Goal: Task Accomplishment & Management: Complete application form

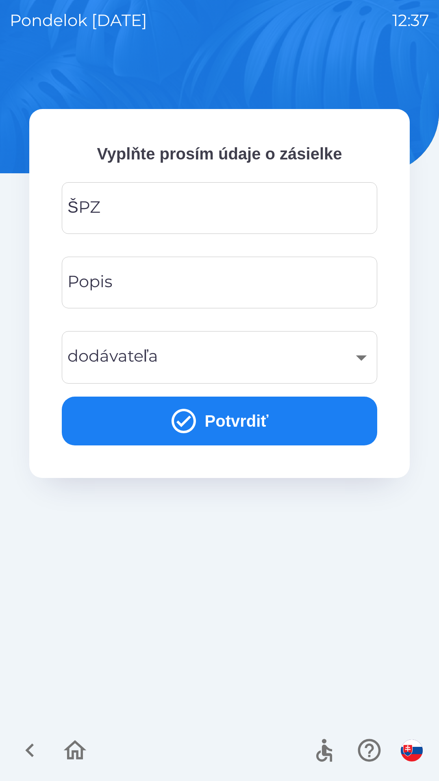
click at [195, 211] on input "ŠPZ" at bounding box center [220, 208] width 296 height 32
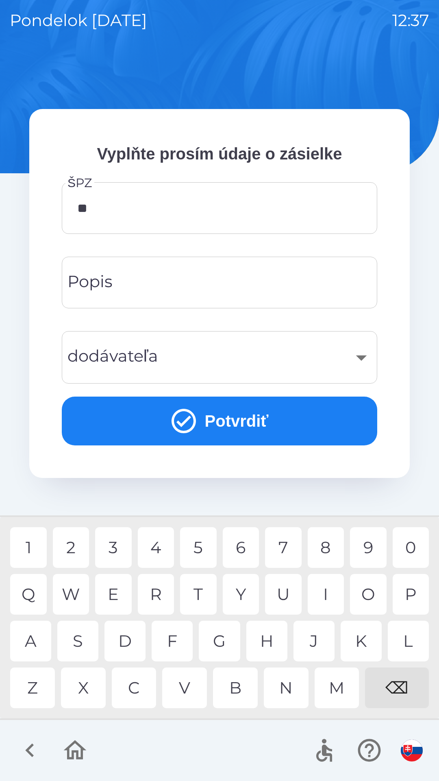
click at [160, 594] on div "R" at bounding box center [156, 594] width 37 height 41
click at [363, 546] on div "9" at bounding box center [368, 547] width 37 height 41
click at [286, 544] on div "7" at bounding box center [283, 547] width 37 height 41
click at [312, 637] on div "J" at bounding box center [314, 641] width 41 height 41
type input "*******"
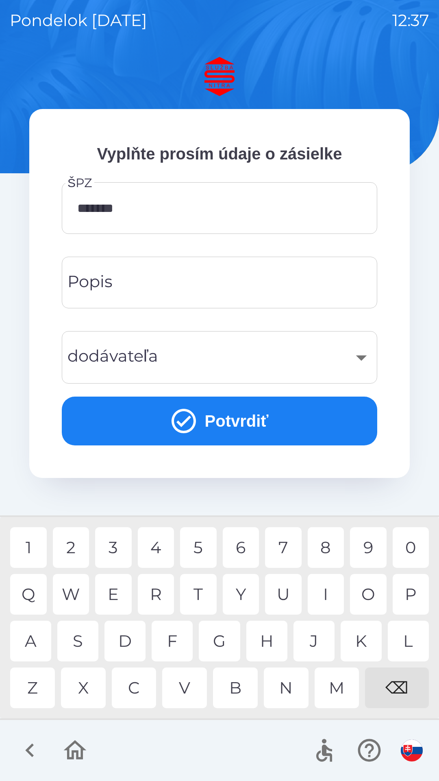
click at [200, 582] on div "T" at bounding box center [198, 594] width 37 height 41
click at [364, 357] on div "​" at bounding box center [220, 357] width 296 height 33
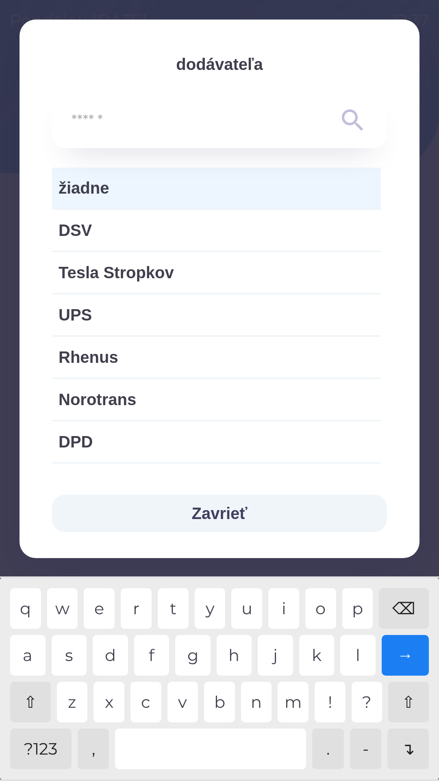
click at [163, 126] on input "text" at bounding box center [204, 120] width 264 height 22
click at [156, 187] on span "žiadne" at bounding box center [217, 188] width 316 height 24
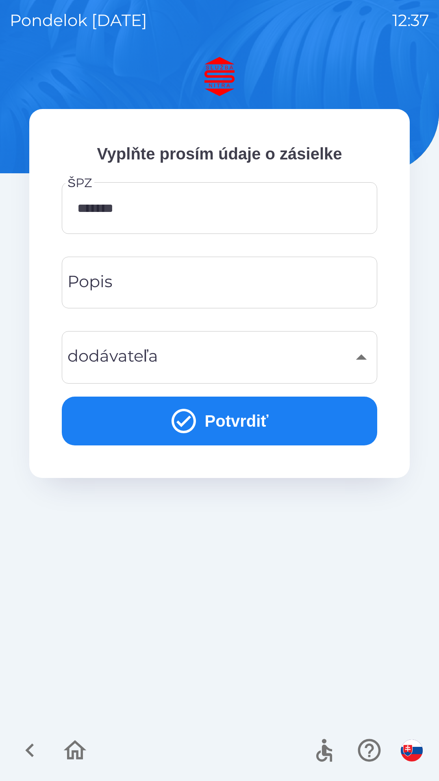
click at [360, 357] on div "​" at bounding box center [220, 357] width 296 height 33
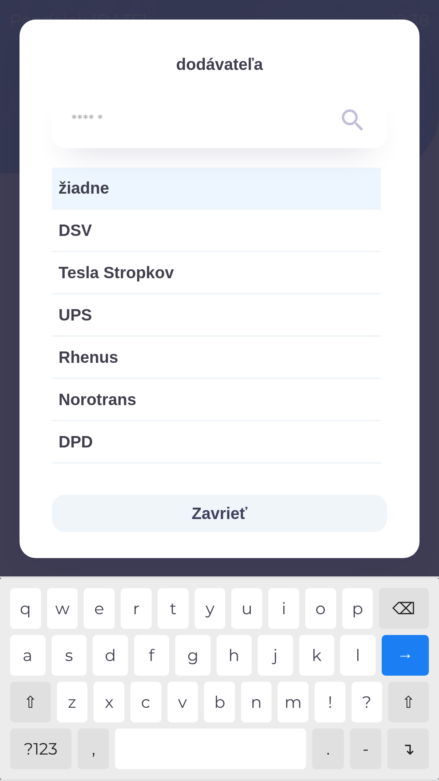
click at [147, 122] on input "text" at bounding box center [204, 120] width 264 height 22
click at [35, 698] on div "⇧" at bounding box center [30, 702] width 41 height 41
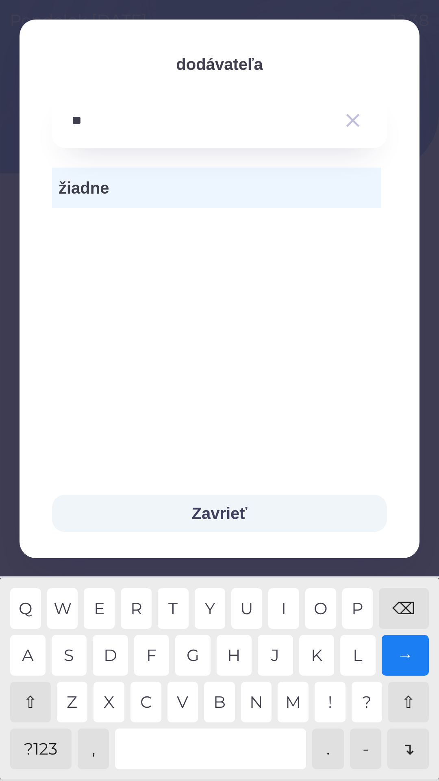
click at [104, 608] on div "E" at bounding box center [99, 608] width 31 height 41
click at [74, 651] on div "S" at bounding box center [69, 655] width 35 height 41
click at [102, 608] on div "E" at bounding box center [99, 608] width 31 height 41
type input "******"
click at [138, 603] on div "R" at bounding box center [136, 608] width 31 height 41
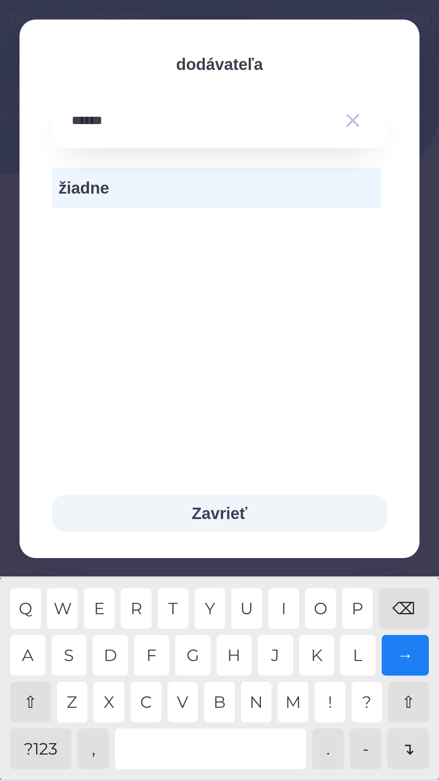
click at [237, 508] on button "Zavrieť" at bounding box center [219, 513] width 335 height 37
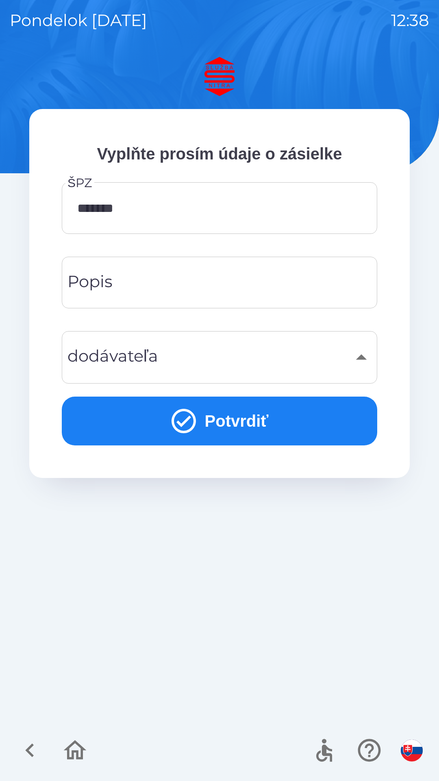
click at [246, 423] on button "Potvrdiť" at bounding box center [220, 421] width 316 height 49
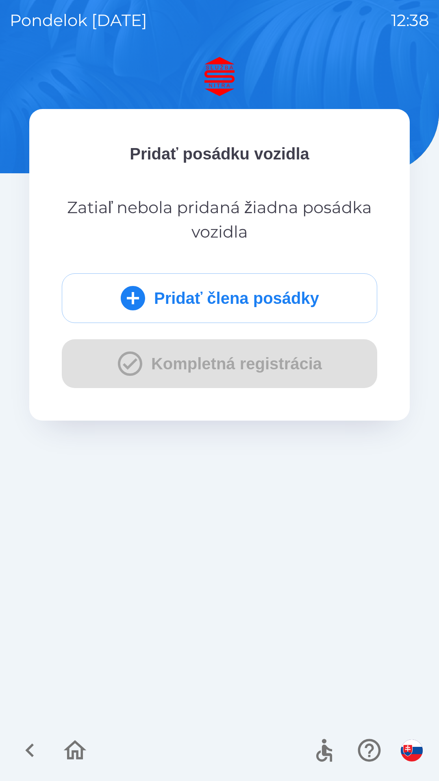
click at [256, 295] on button "Pridať člena posádky" at bounding box center [220, 298] width 316 height 50
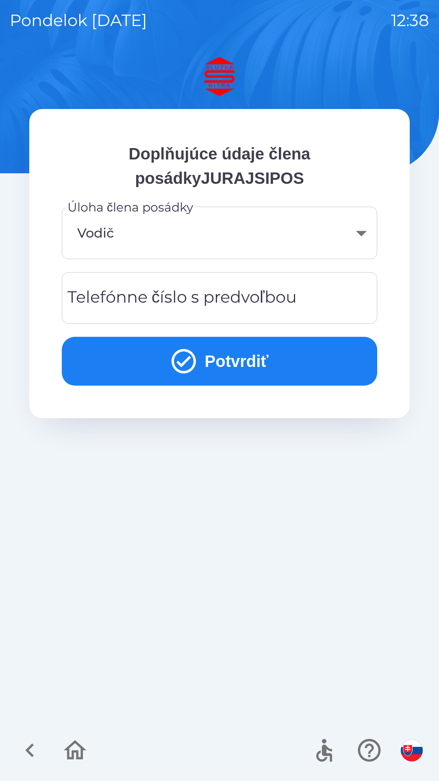
click at [242, 356] on button "Potvrdiť" at bounding box center [220, 361] width 316 height 49
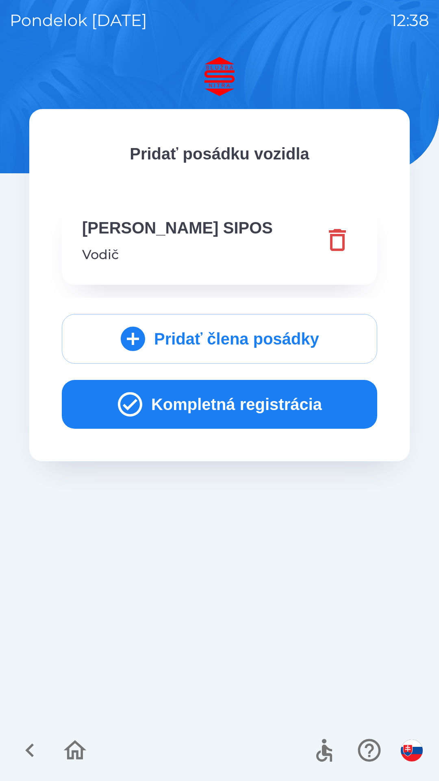
click at [254, 401] on button "Kompletná registrácia" at bounding box center [220, 404] width 316 height 49
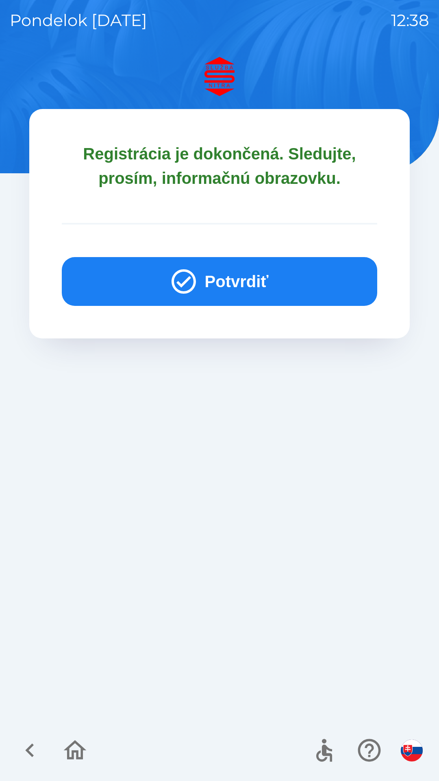
click at [259, 276] on button "Potvrdiť" at bounding box center [220, 281] width 316 height 49
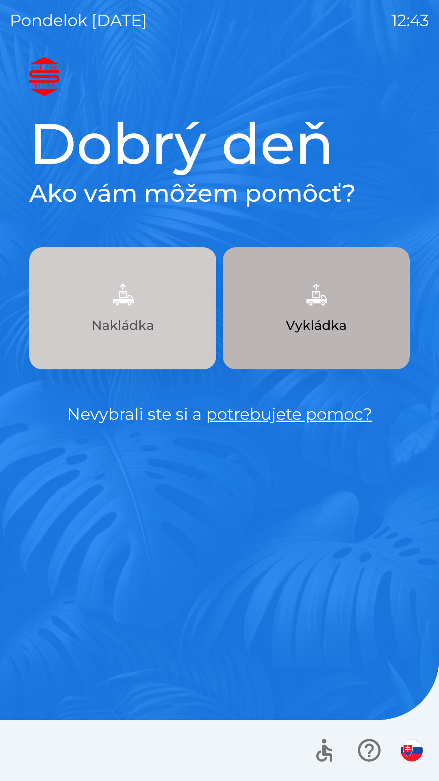
click at [143, 324] on p "Nakládka" at bounding box center [123, 326] width 63 height 20
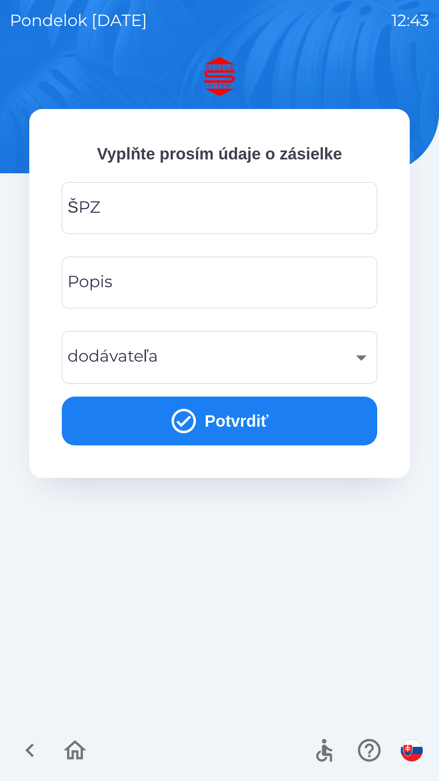
click at [217, 215] on input "ŠPZ" at bounding box center [220, 208] width 296 height 32
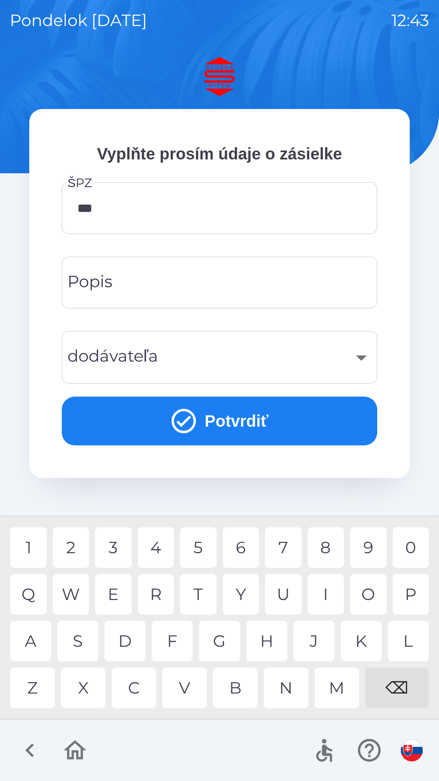
click at [203, 553] on div "5" at bounding box center [198, 547] width 37 height 41
click at [329, 554] on div "8" at bounding box center [326, 547] width 37 height 41
click at [142, 685] on div "C" at bounding box center [134, 687] width 45 height 41
type input "*******"
click at [200, 368] on div "​" at bounding box center [220, 357] width 296 height 33
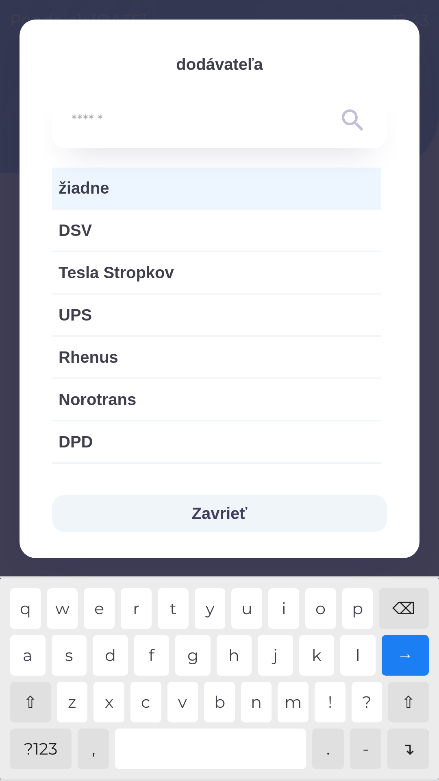
click at [188, 408] on span "Norotrans" at bounding box center [217, 399] width 316 height 24
type input "***"
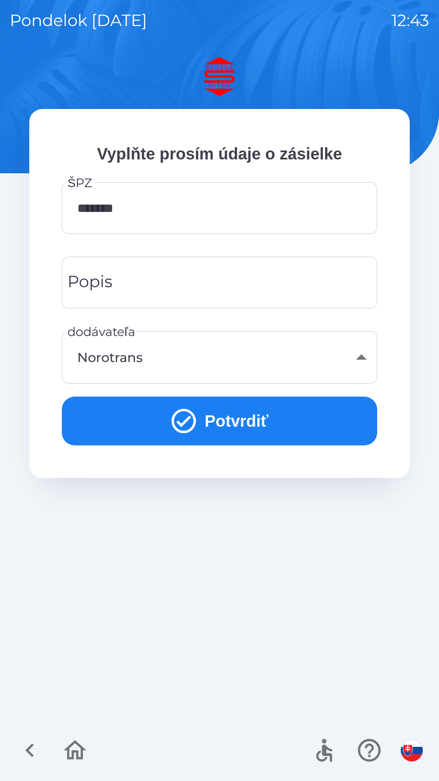
click at [190, 422] on icon "submit" at bounding box center [183, 420] width 29 height 29
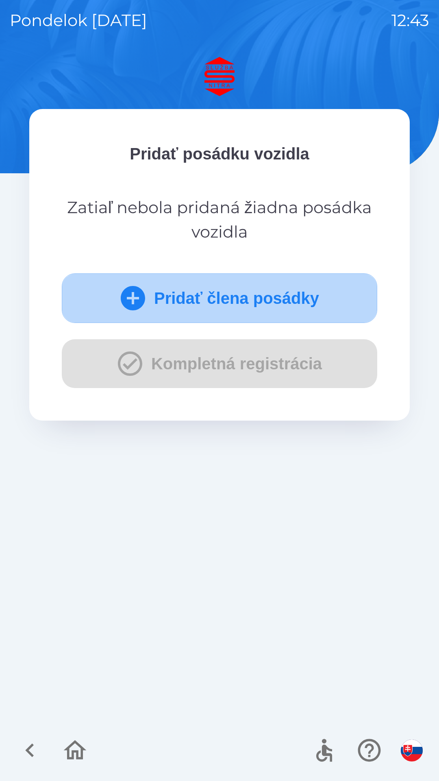
click at [134, 301] on icon "submit" at bounding box center [133, 298] width 24 height 24
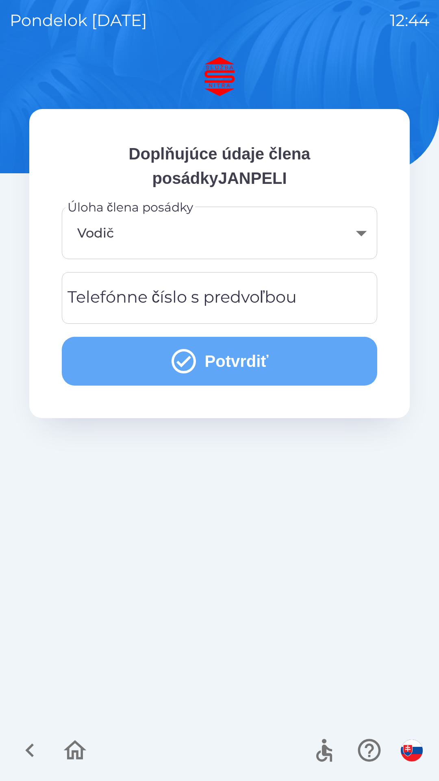
click at [189, 365] on icon "submit" at bounding box center [183, 360] width 29 height 29
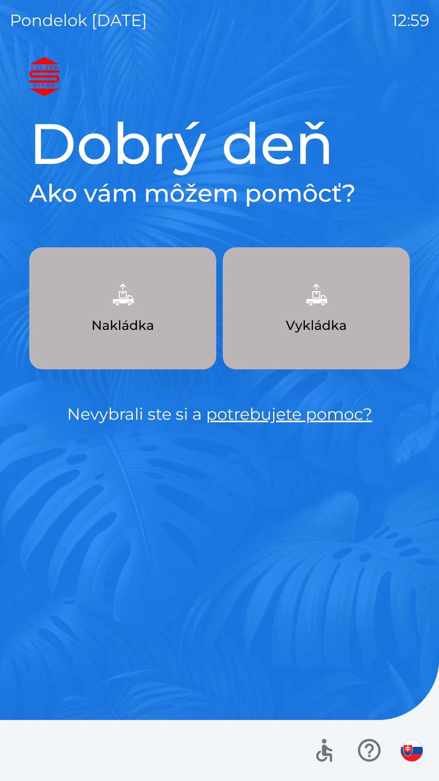
click at [413, 747] on img "button" at bounding box center [412, 750] width 22 height 22
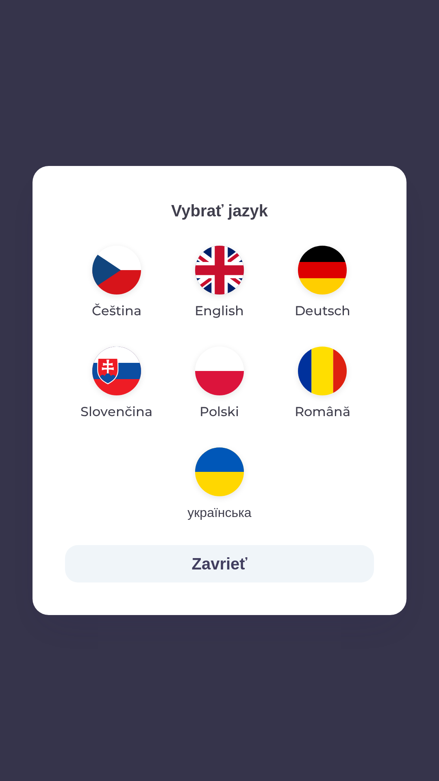
click at [218, 370] on img "button" at bounding box center [219, 370] width 49 height 49
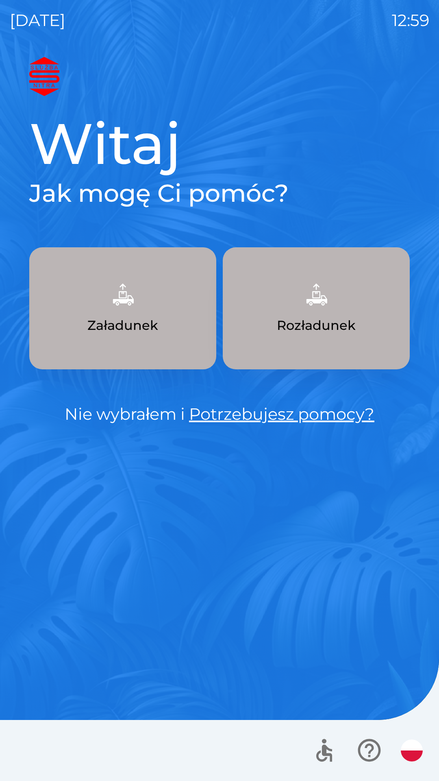
click at [313, 313] on button "Rozładunek" at bounding box center [316, 308] width 187 height 122
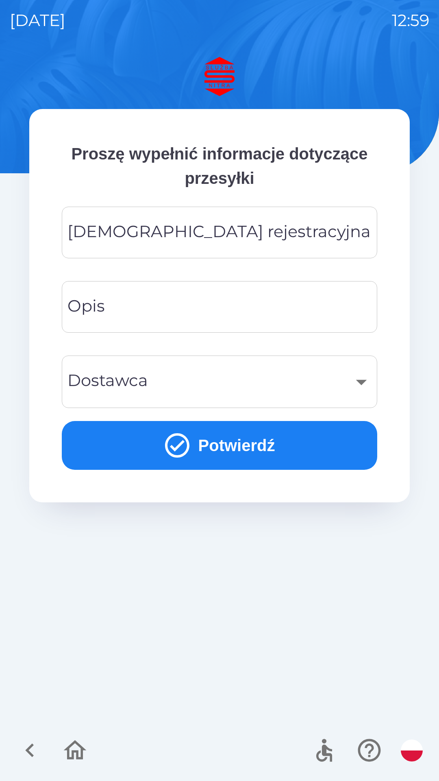
click at [130, 231] on div "[DEMOGRAPHIC_DATA] rejestracyjna Tablica rejestracyjna" at bounding box center [220, 233] width 316 height 52
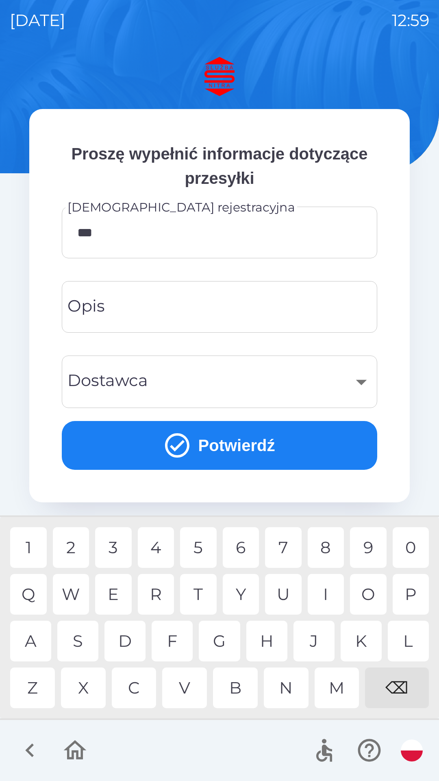
click at [281, 549] on div "7" at bounding box center [283, 547] width 37 height 41
click at [406, 546] on div "0" at bounding box center [411, 547] width 37 height 41
type input "*******"
click at [314, 645] on div "J" at bounding box center [314, 641] width 41 height 41
click at [125, 305] on input "Opis" at bounding box center [220, 307] width 296 height 32
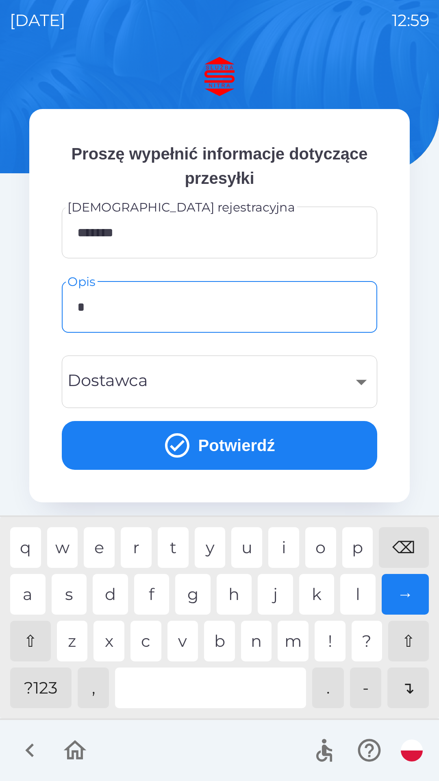
click at [356, 548] on div "p" at bounding box center [357, 547] width 31 height 41
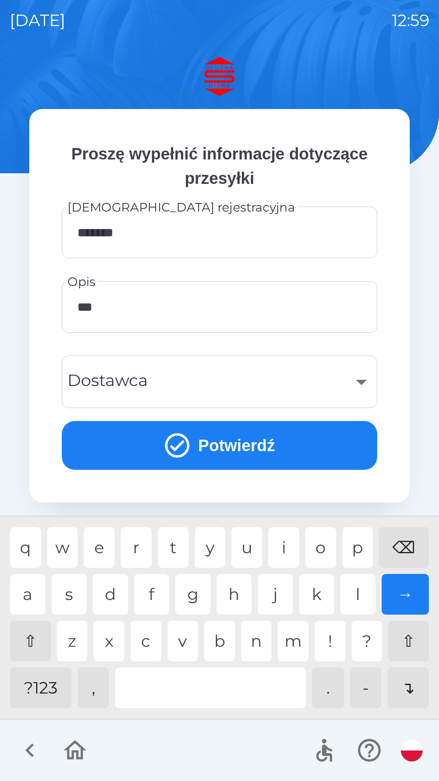
click at [362, 594] on div "l" at bounding box center [357, 594] width 35 height 41
click at [168, 693] on div at bounding box center [210, 687] width 191 height 41
click at [281, 592] on div "j" at bounding box center [275, 594] width 35 height 41
click at [95, 542] on div "e" at bounding box center [99, 547] width 31 height 41
click at [263, 643] on div "n" at bounding box center [256, 641] width 31 height 41
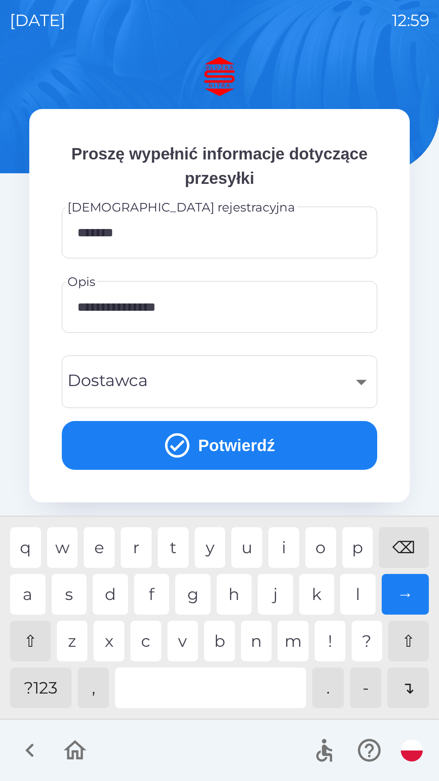
type input "**********"
click at [283, 543] on div "i" at bounding box center [283, 547] width 31 height 41
click at [161, 384] on div "​" at bounding box center [220, 381] width 296 height 33
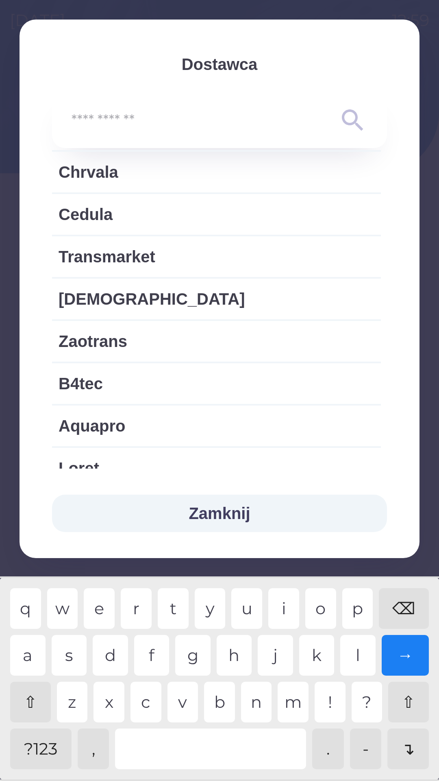
scroll to position [1269, 0]
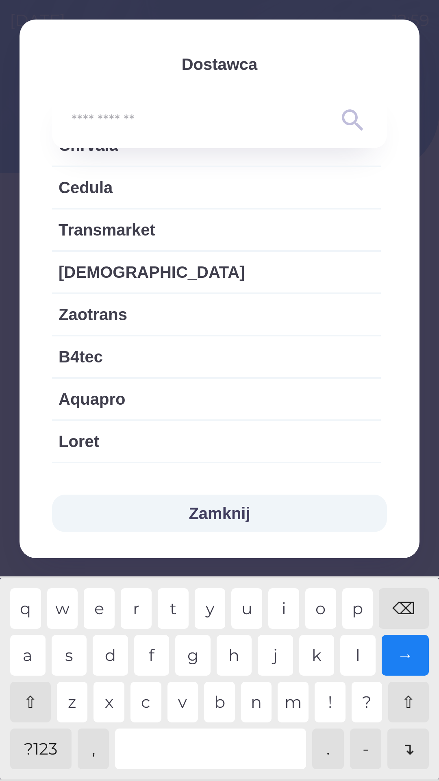
click at [127, 236] on span "Transmarket" at bounding box center [217, 230] width 316 height 24
type input "***"
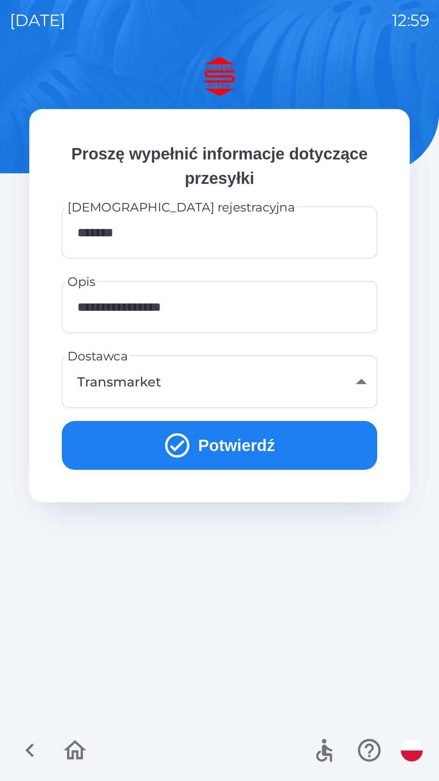
click at [223, 445] on button "Potwierdź" at bounding box center [220, 445] width 316 height 49
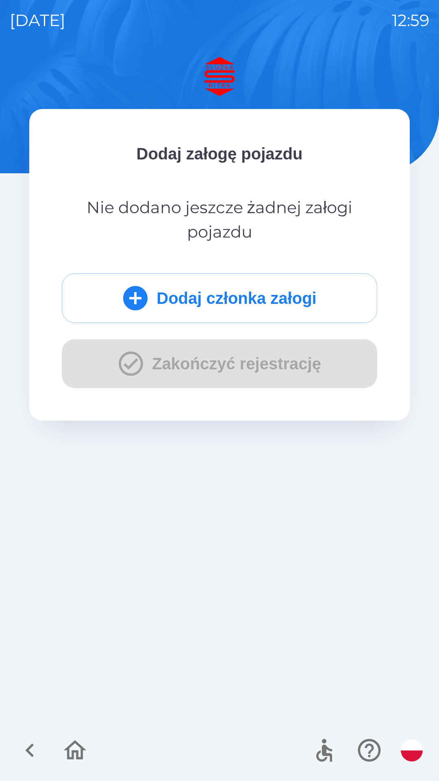
click at [202, 295] on button "Dodaj członka załogi" at bounding box center [220, 298] width 316 height 50
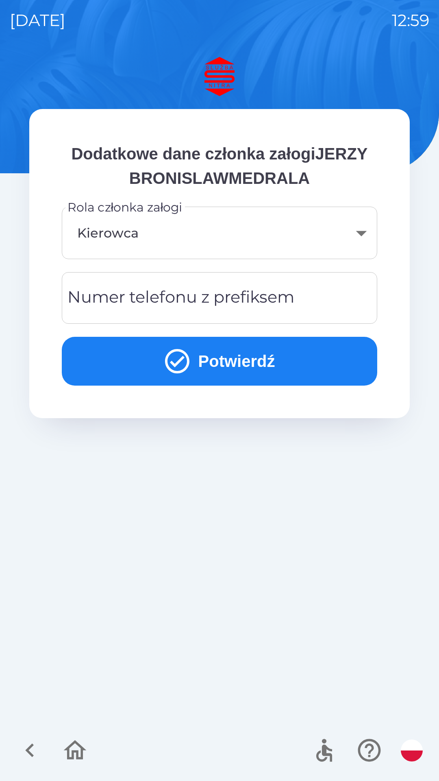
click at [119, 300] on div "Numer telefonu z prefiksem Numer telefonu z prefiksem" at bounding box center [220, 298] width 316 height 52
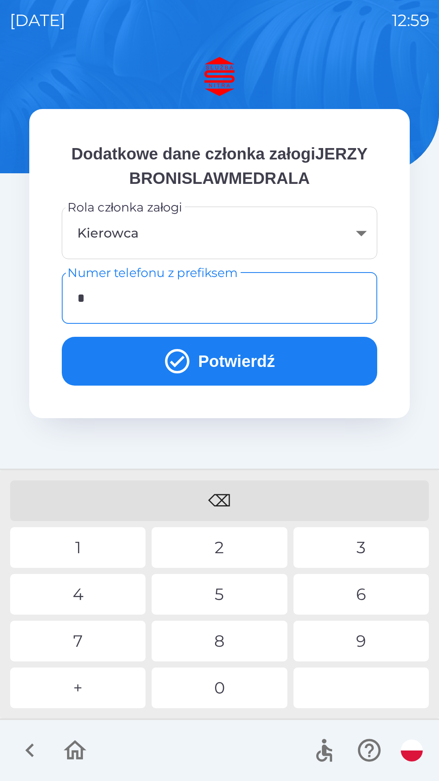
click at [83, 687] on div "+" at bounding box center [77, 687] width 135 height 41
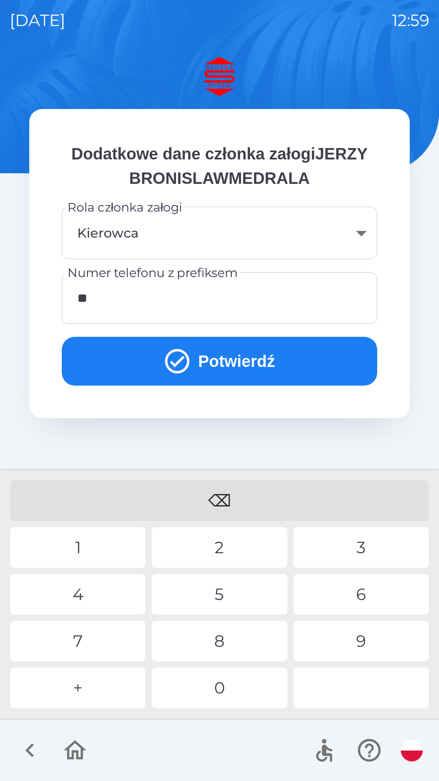
click at [89, 592] on div "4" at bounding box center [77, 594] width 135 height 41
click at [218, 644] on div "8" at bounding box center [219, 641] width 135 height 41
click at [224, 595] on div "5" at bounding box center [219, 594] width 135 height 41
click at [83, 594] on div "4" at bounding box center [77, 594] width 135 height 41
click at [78, 638] on div "7" at bounding box center [77, 641] width 135 height 41
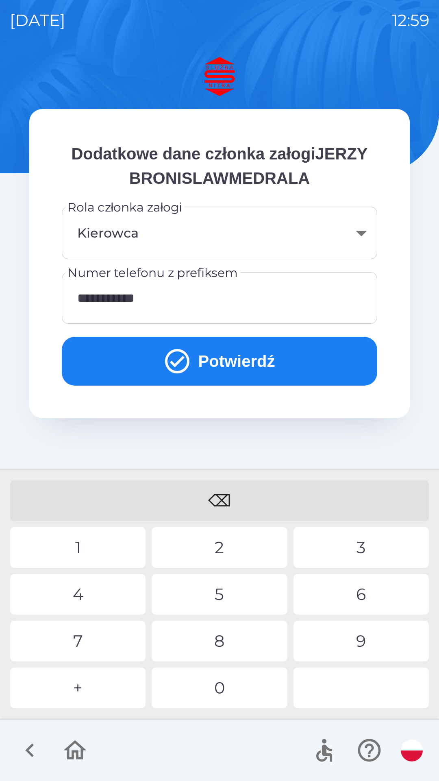
click at [364, 550] on div "3" at bounding box center [361, 547] width 135 height 41
type input "**********"
click at [68, 554] on div "1" at bounding box center [77, 547] width 135 height 41
click at [206, 369] on button "Potwierdź" at bounding box center [220, 361] width 316 height 49
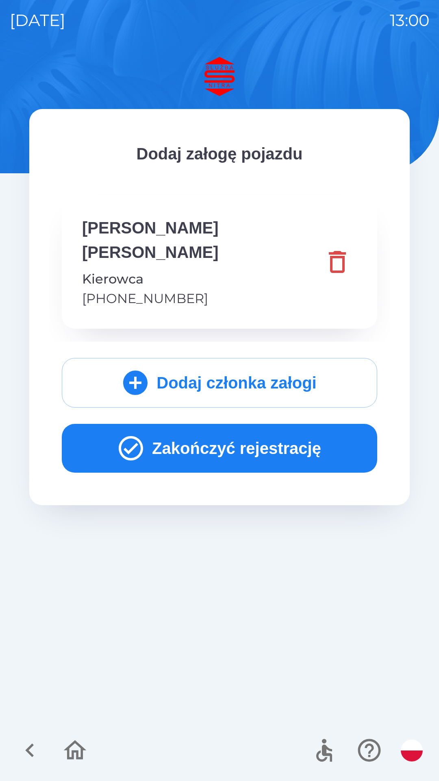
click at [192, 452] on button "Zakończyć rejestrację" at bounding box center [220, 448] width 316 height 49
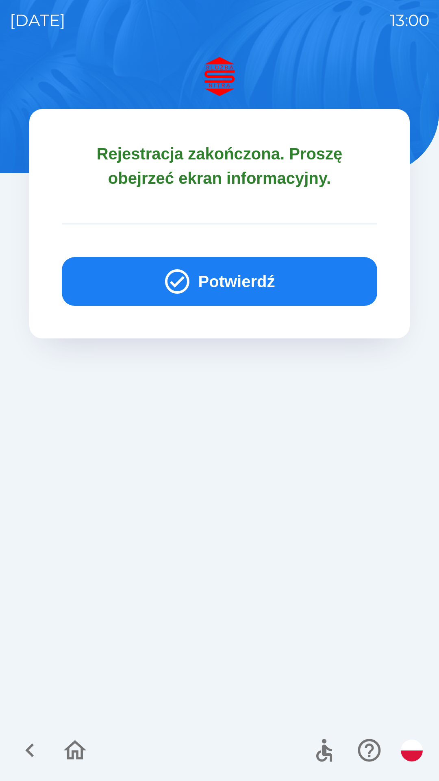
click at [225, 278] on button "Potwierdź" at bounding box center [220, 281] width 316 height 49
